Goal: Communication & Community: Answer question/provide support

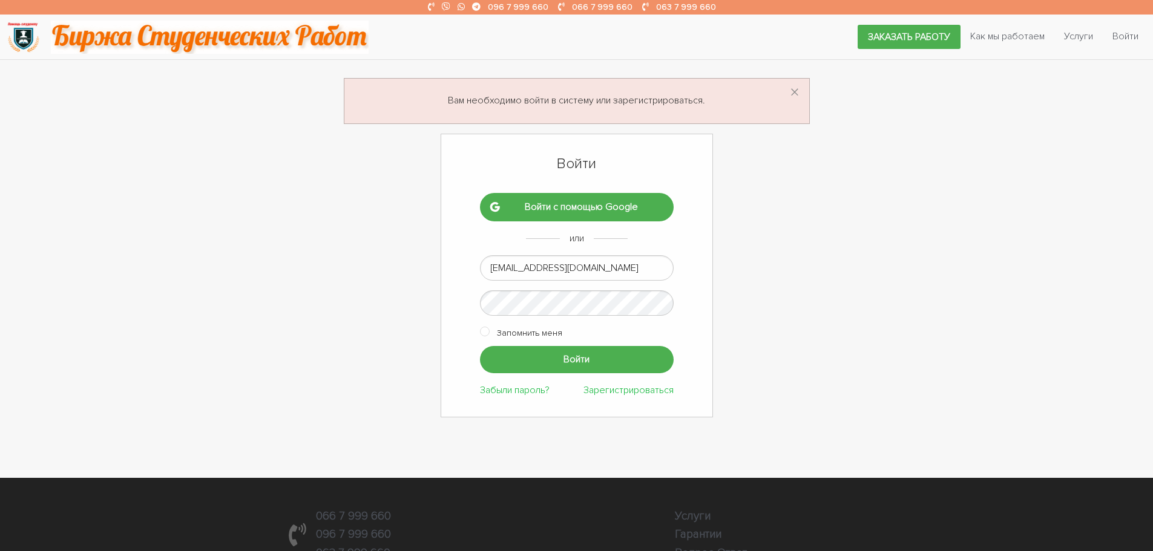
click at [549, 364] on input "Войти" at bounding box center [577, 359] width 194 height 27
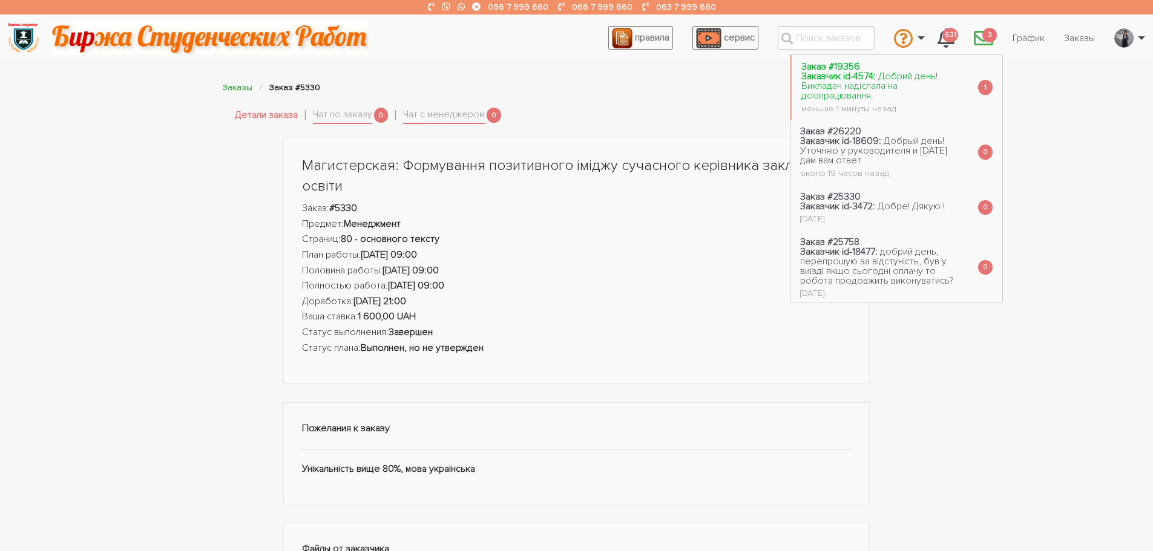
click at [885, 76] on span "Добрий день! Викладач надіслала на доопрацювання." at bounding box center [869, 85] width 136 height 31
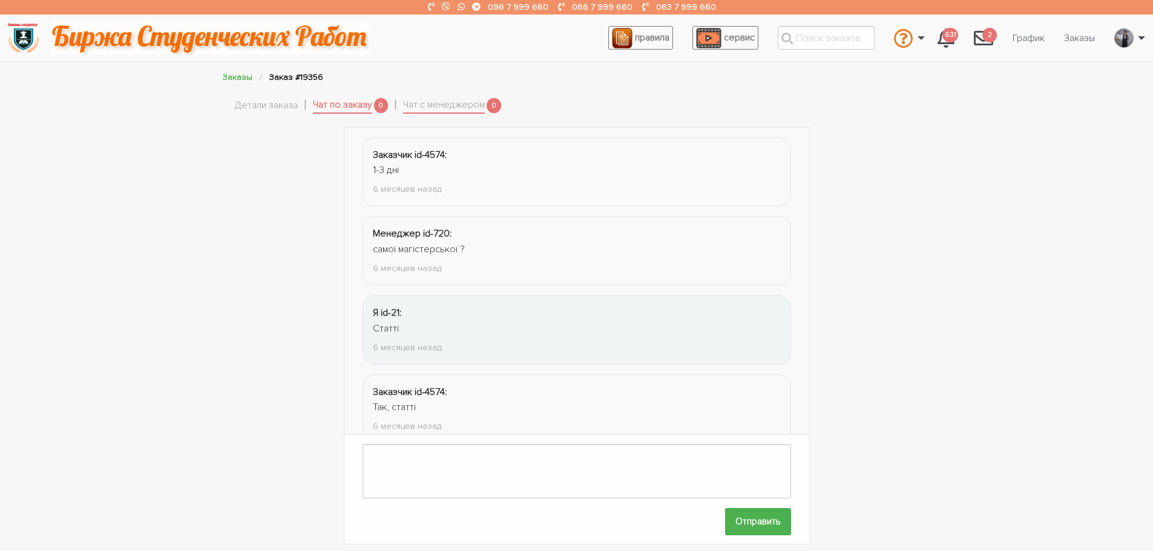
scroll to position [1791, 0]
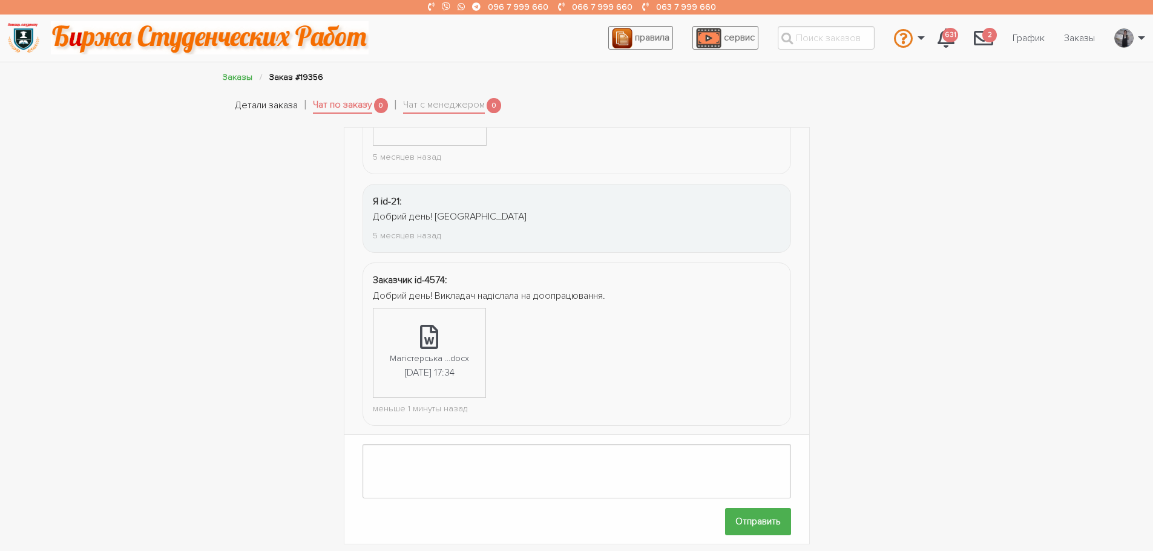
click at [278, 106] on link "Детали заказа" at bounding box center [266, 106] width 63 height 16
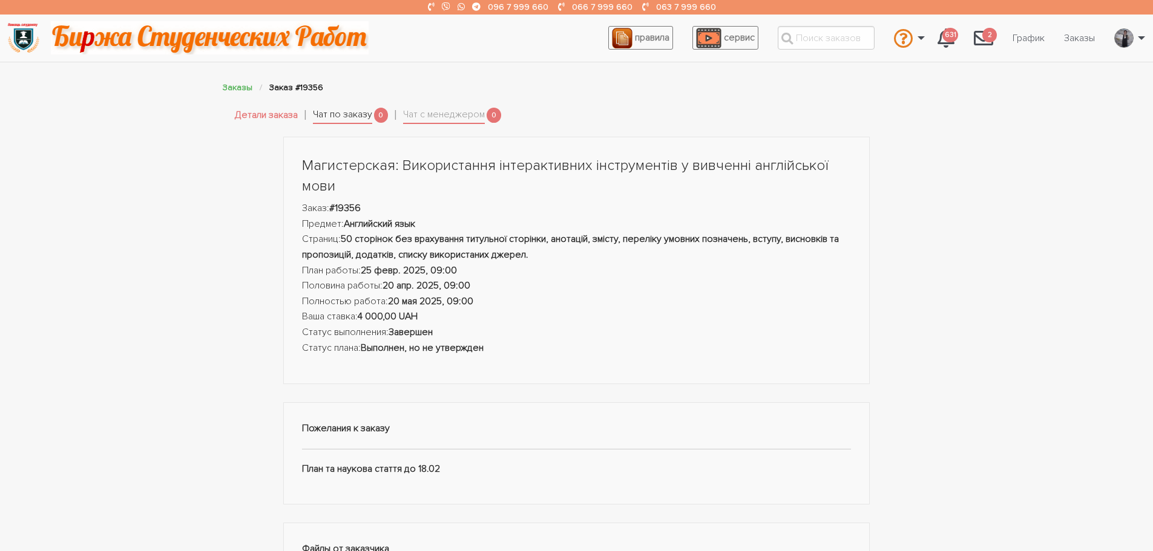
click at [339, 109] on link "Чат по заказу" at bounding box center [342, 115] width 59 height 17
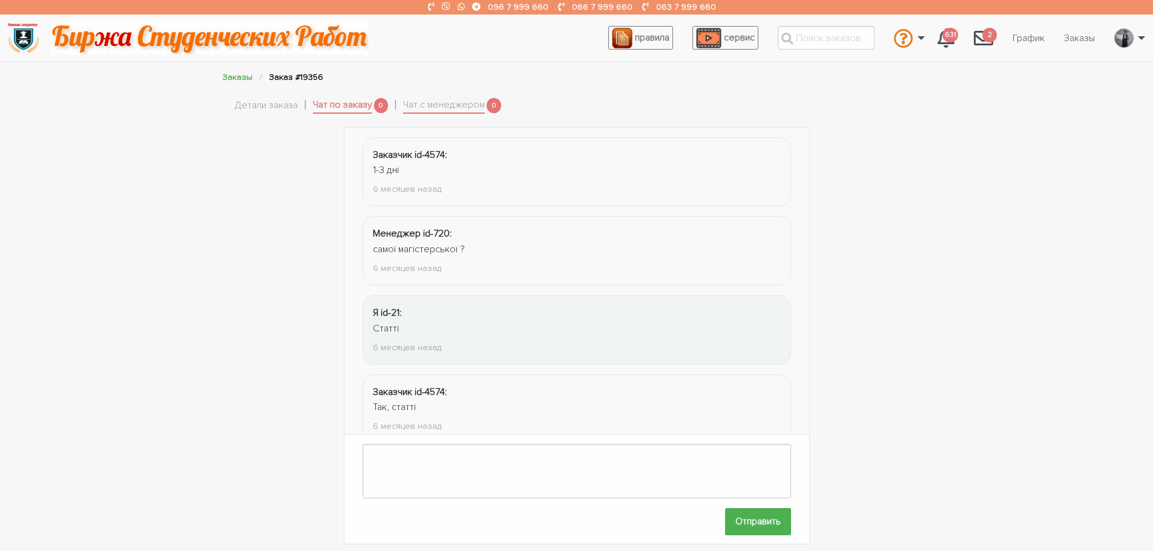
scroll to position [1791, 0]
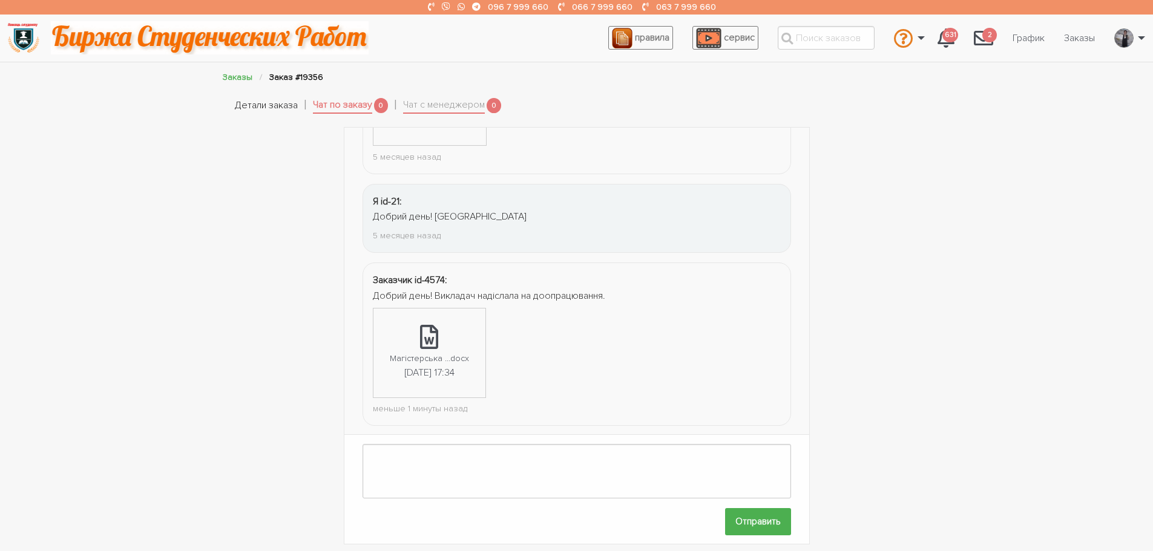
click at [277, 102] on link "Детали заказа" at bounding box center [266, 106] width 63 height 16
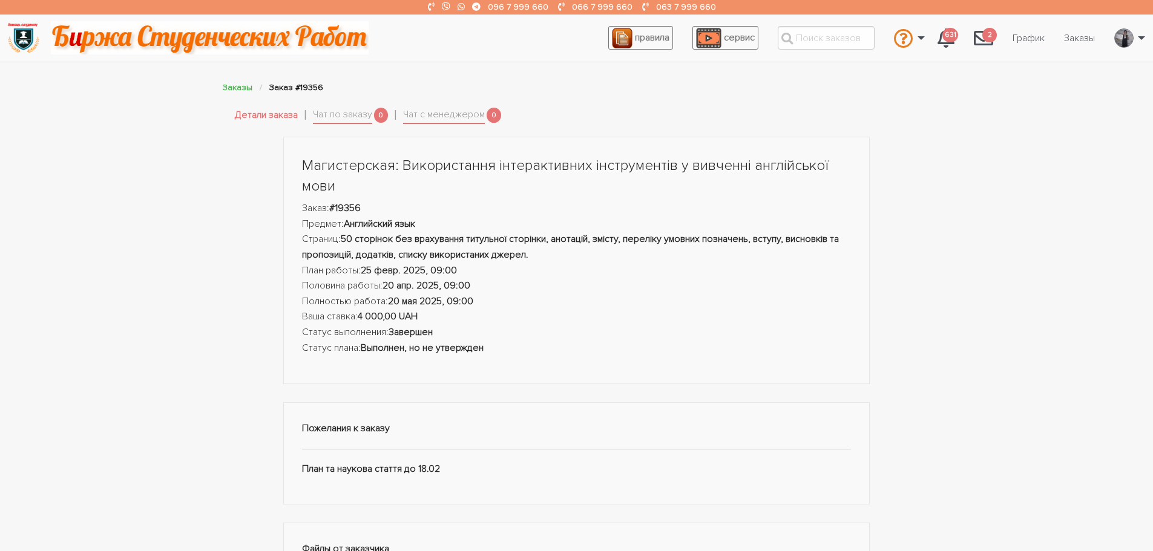
click at [355, 107] on li "Чат по заказу 0" at bounding box center [358, 115] width 91 height 23
click at [353, 113] on link "Чат по заказу" at bounding box center [342, 115] width 59 height 17
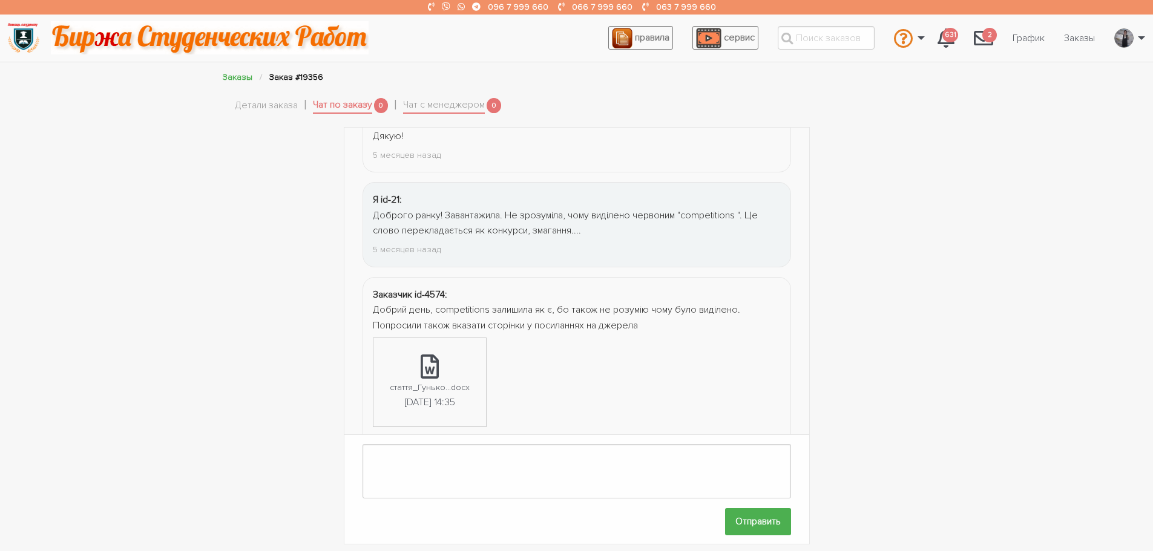
scroll to position [1791, 0]
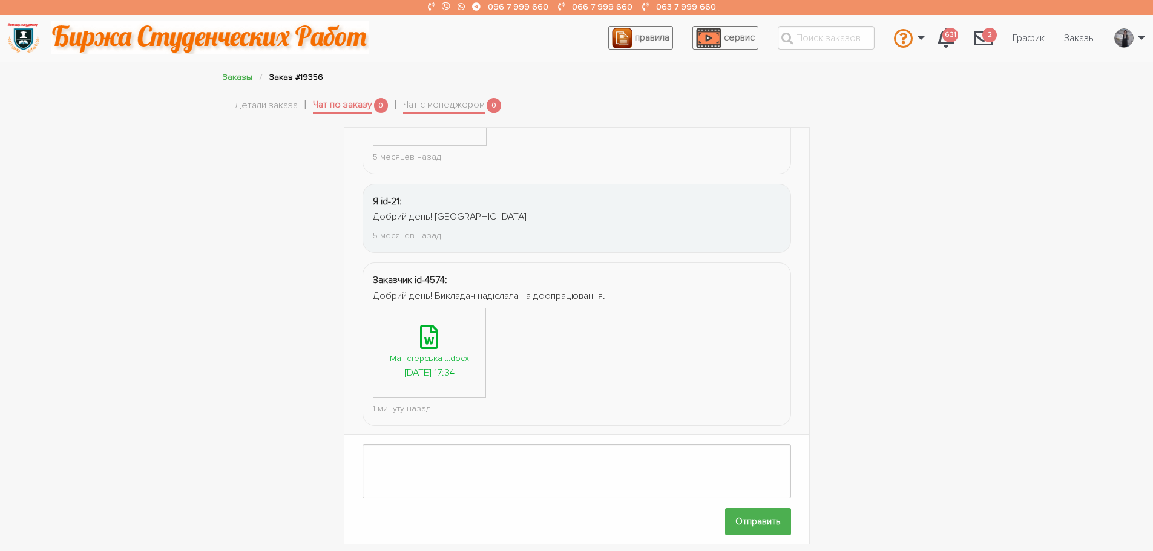
click at [429, 339] on icon at bounding box center [429, 337] width 18 height 24
click at [252, 106] on link "Детали заказа" at bounding box center [266, 106] width 63 height 16
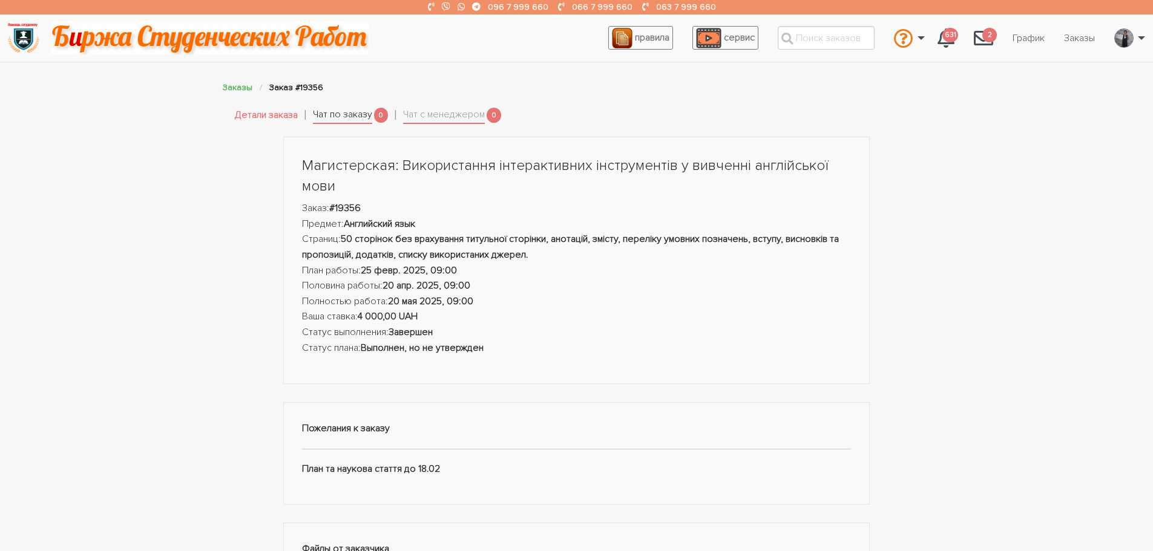
click at [344, 119] on link "Чат по заказу" at bounding box center [342, 115] width 59 height 17
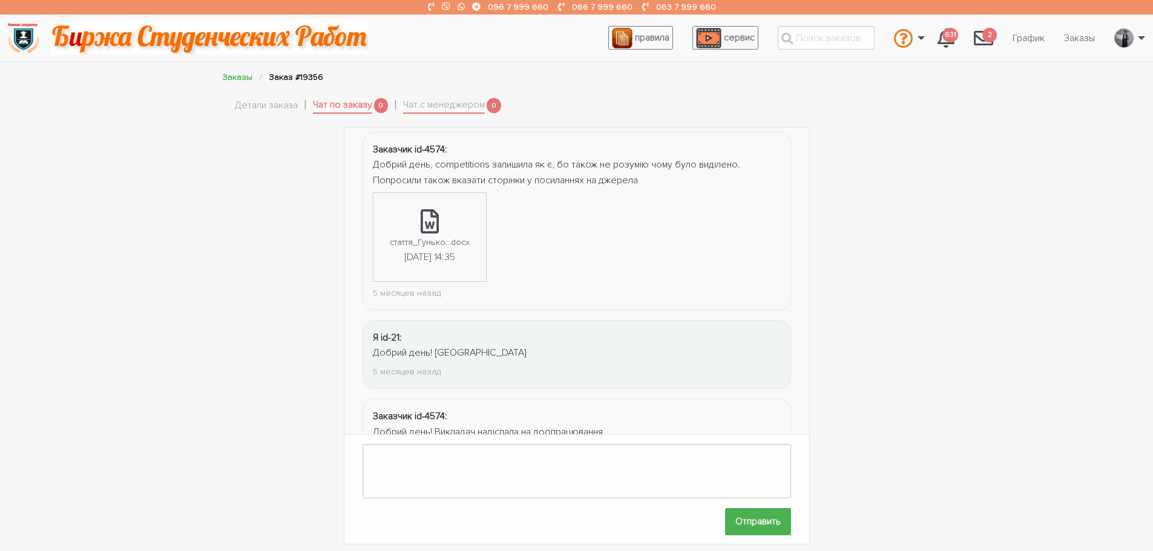
scroll to position [1791, 0]
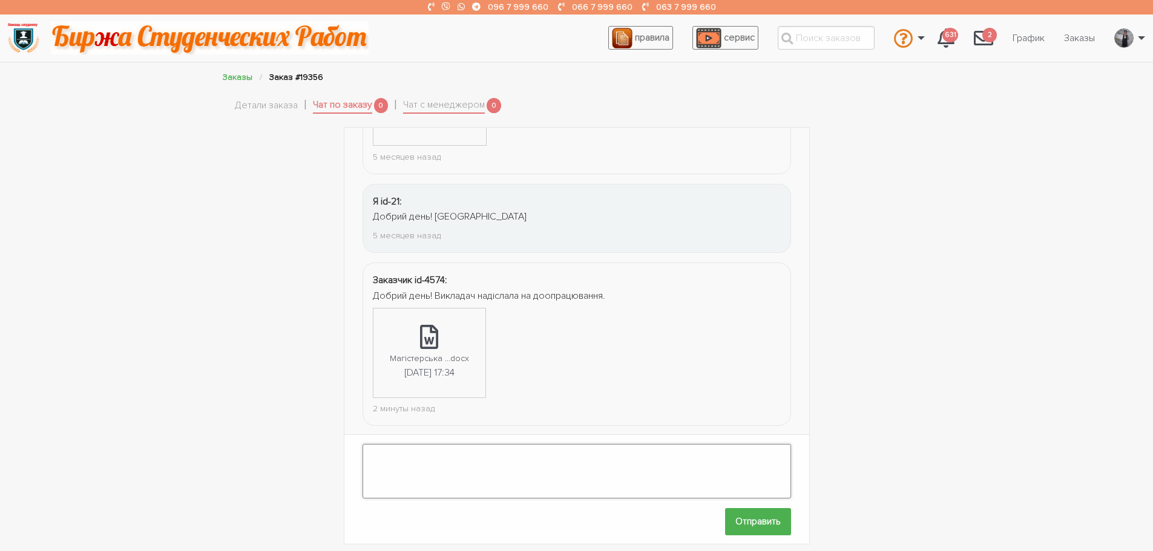
click at [438, 473] on textarea at bounding box center [576, 471] width 428 height 54
type textarea "Добрий день! Добре!"
click at [740, 509] on input "Отправить" at bounding box center [758, 521] width 66 height 27
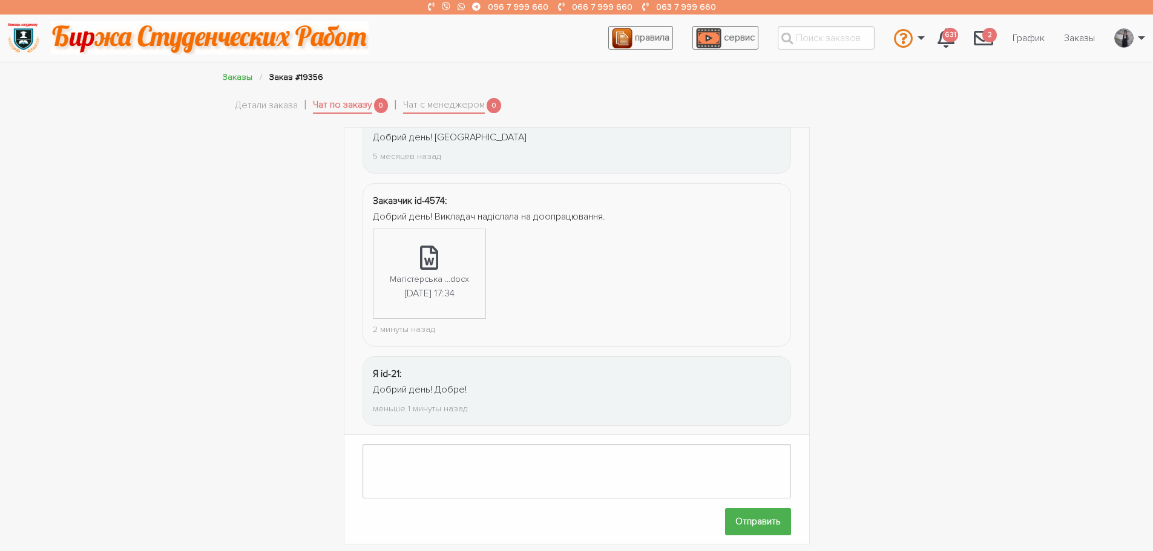
click at [263, 91] on div "Заказы Заказ #19356 Детали заказа Чат по заказу 0 Чат с менеджером 0" at bounding box center [577, 98] width 726 height 56
click at [261, 100] on link "Детали заказа" at bounding box center [266, 106] width 63 height 16
